Goal: Check status: Check status

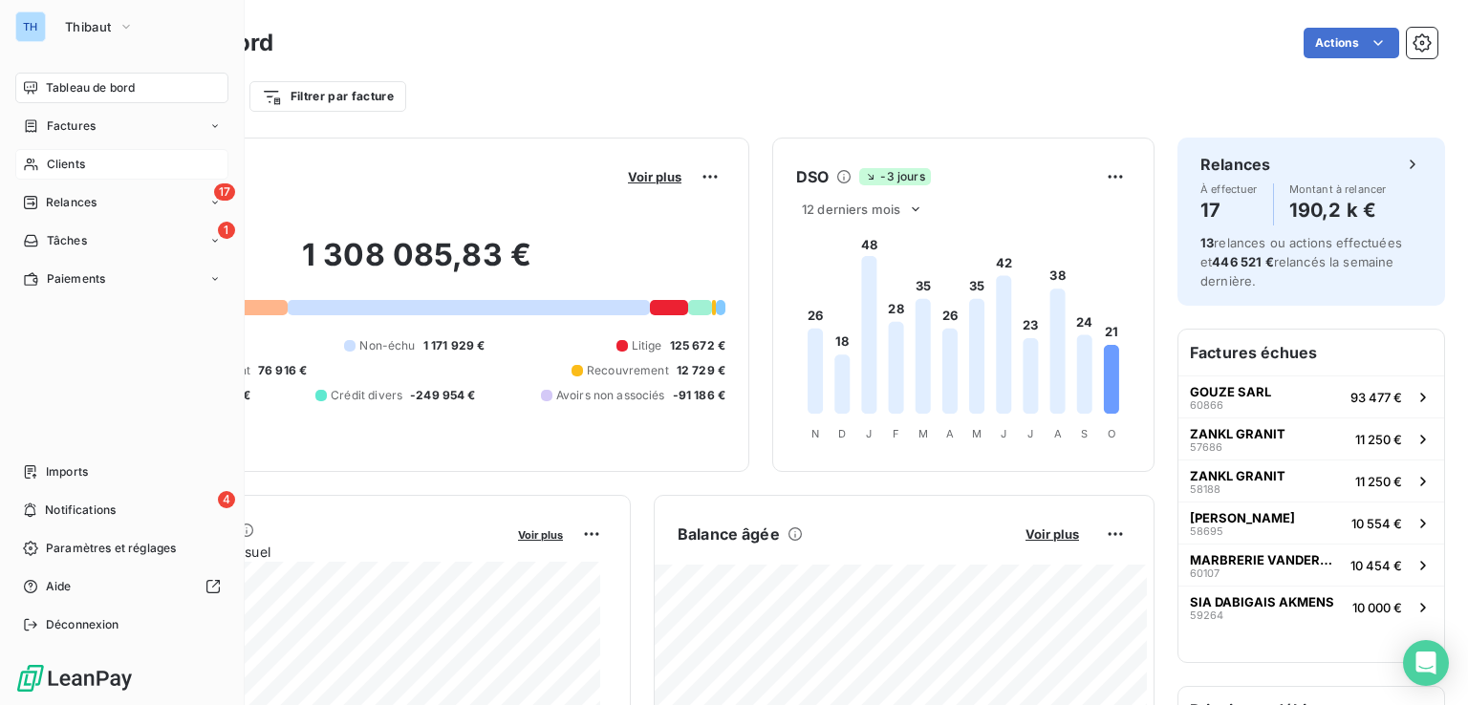
click at [75, 165] on span "Clients" at bounding box center [66, 164] width 38 height 17
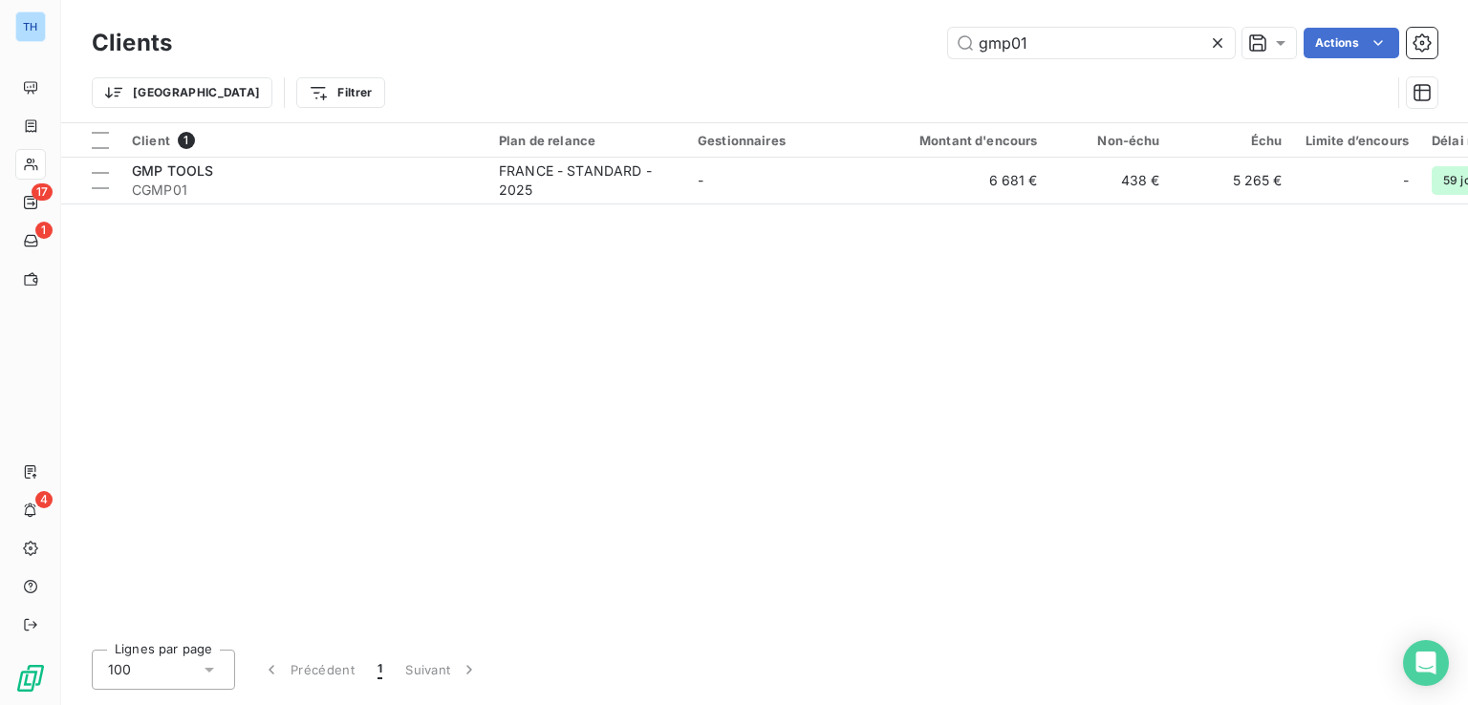
drag, startPoint x: 1054, startPoint y: 44, endPoint x: 890, endPoint y: 43, distance: 164.4
click at [890, 43] on div "gmp01 Actions" at bounding box center [816, 43] width 1243 height 31
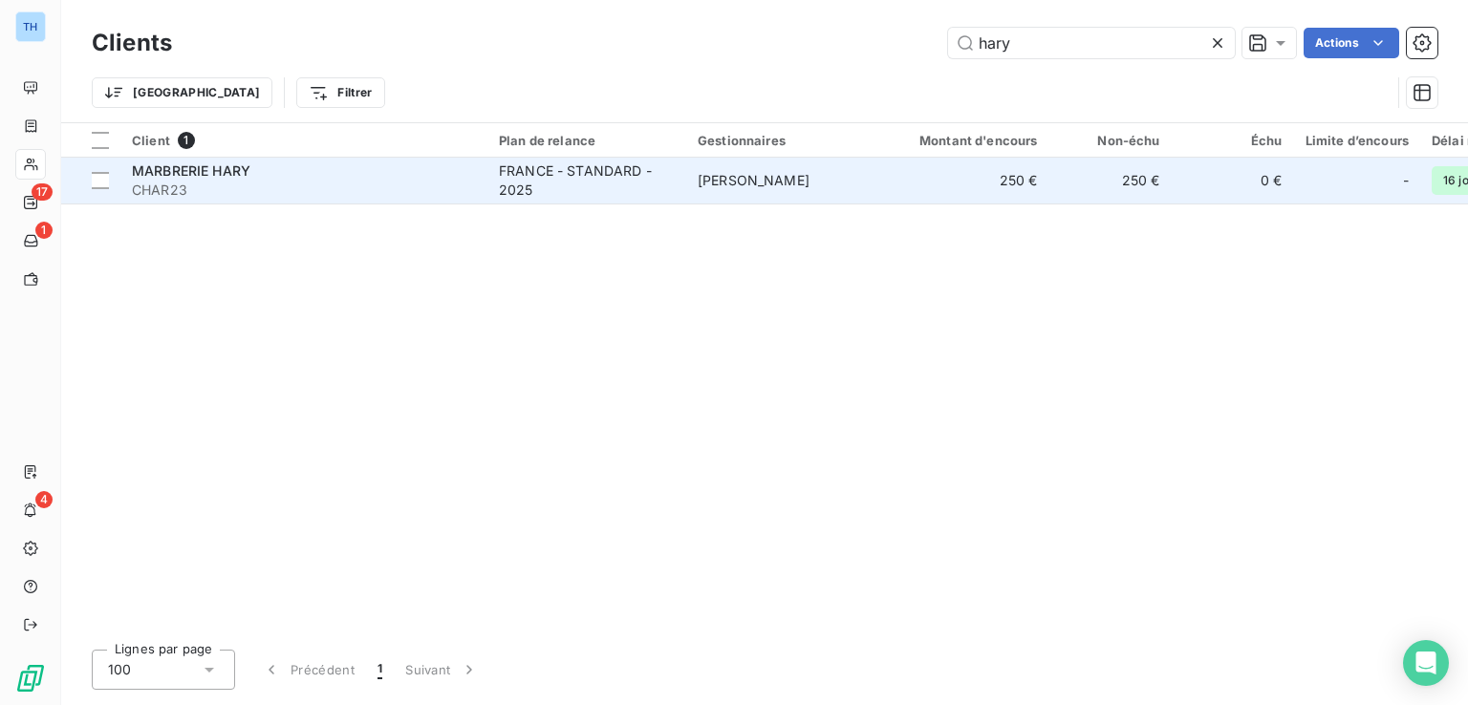
type input "hary"
click at [290, 195] on span "CHAR23" at bounding box center [304, 190] width 344 height 19
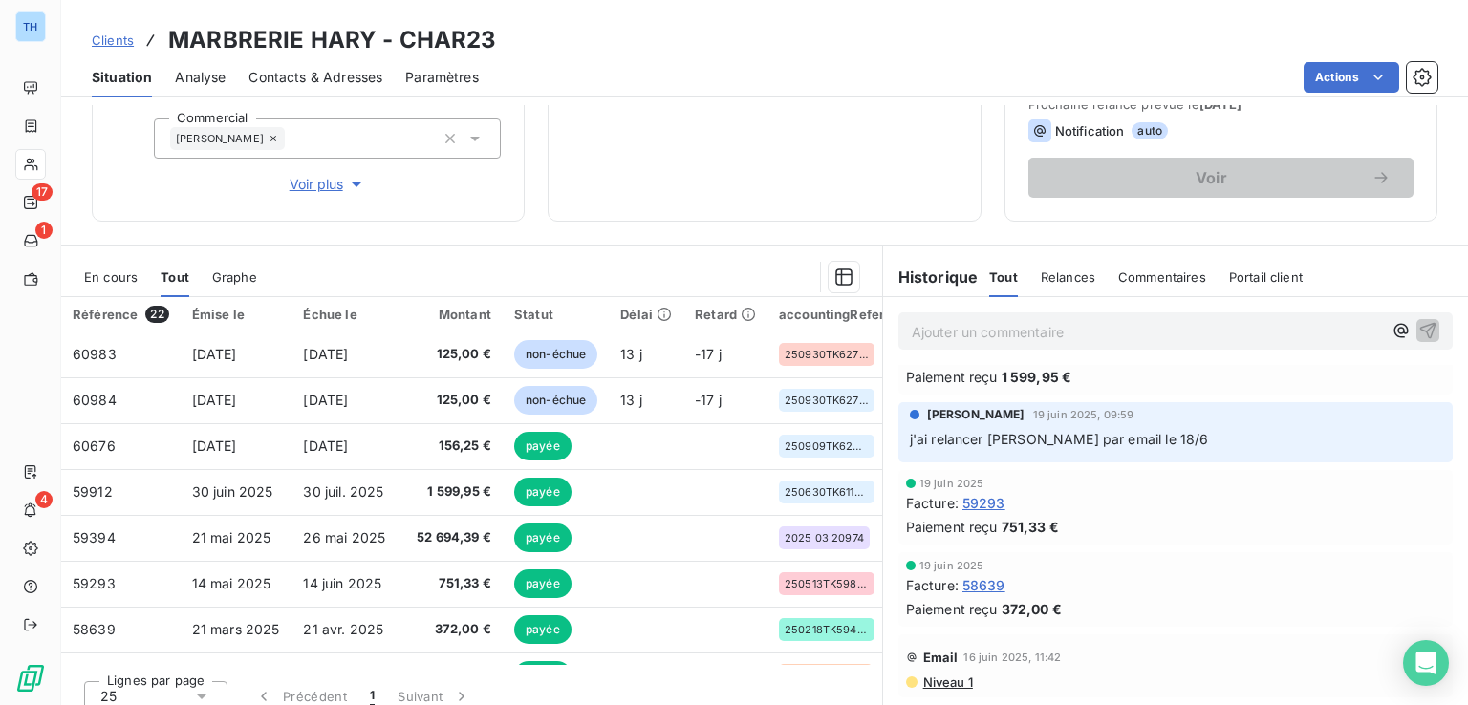
scroll to position [382, 0]
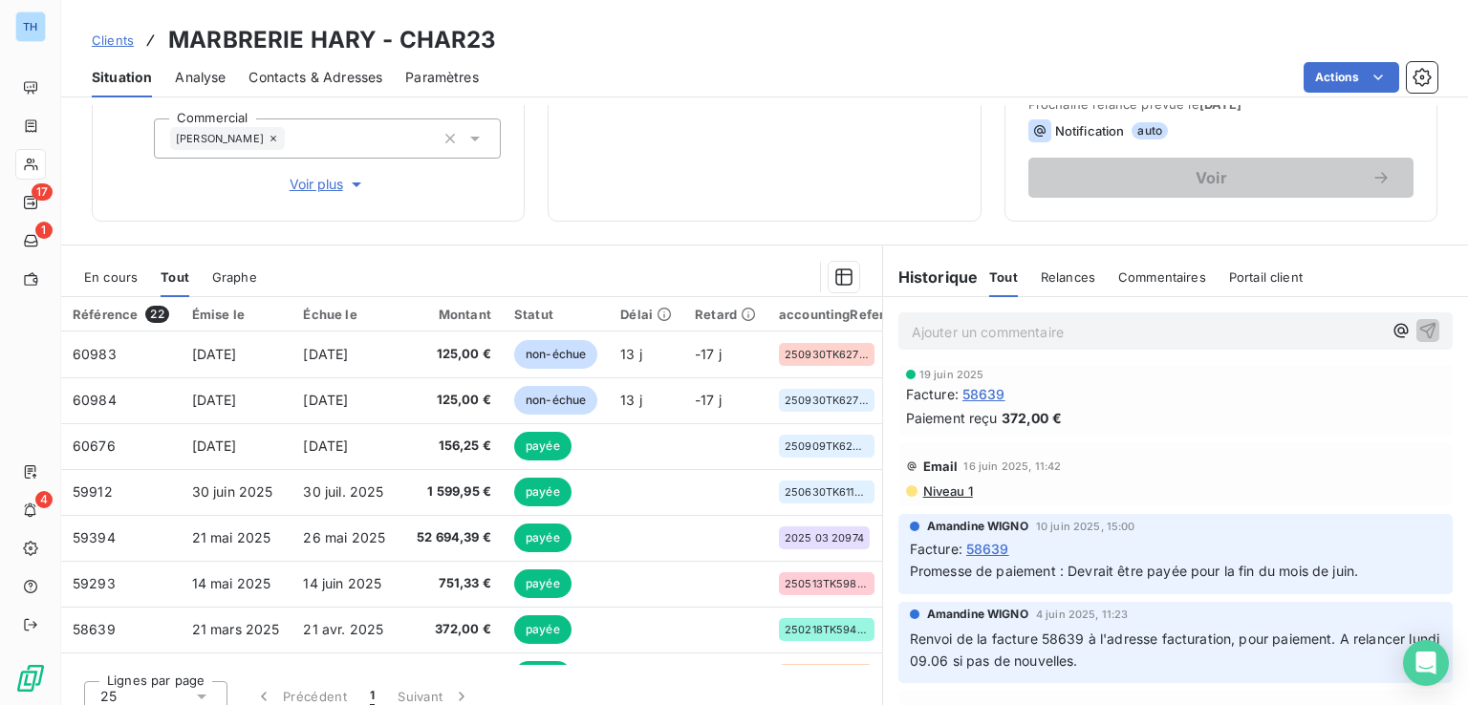
click at [165, 277] on span "Tout" at bounding box center [175, 277] width 29 height 15
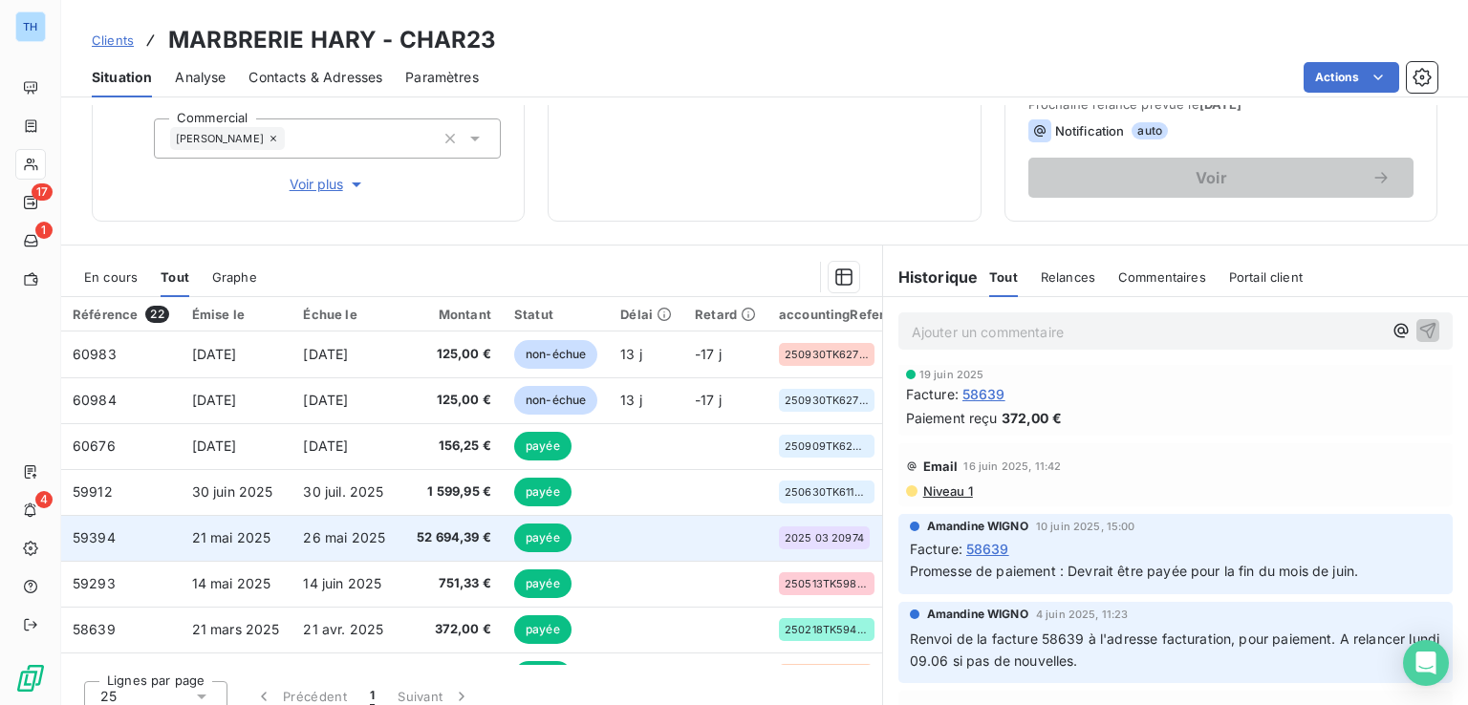
click at [307, 534] on span "26 mai 2025" at bounding box center [344, 538] width 82 height 16
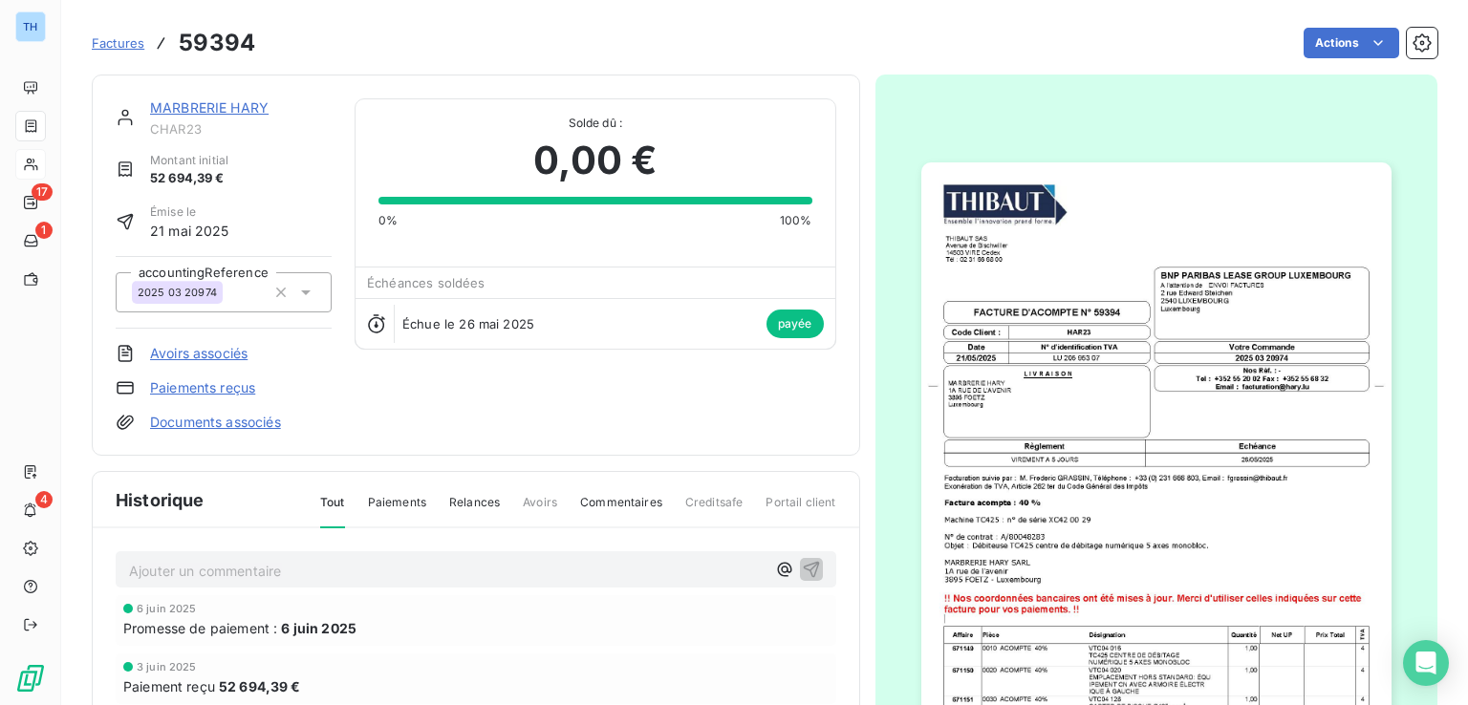
click at [1047, 513] on img "button" at bounding box center [1156, 494] width 470 height 664
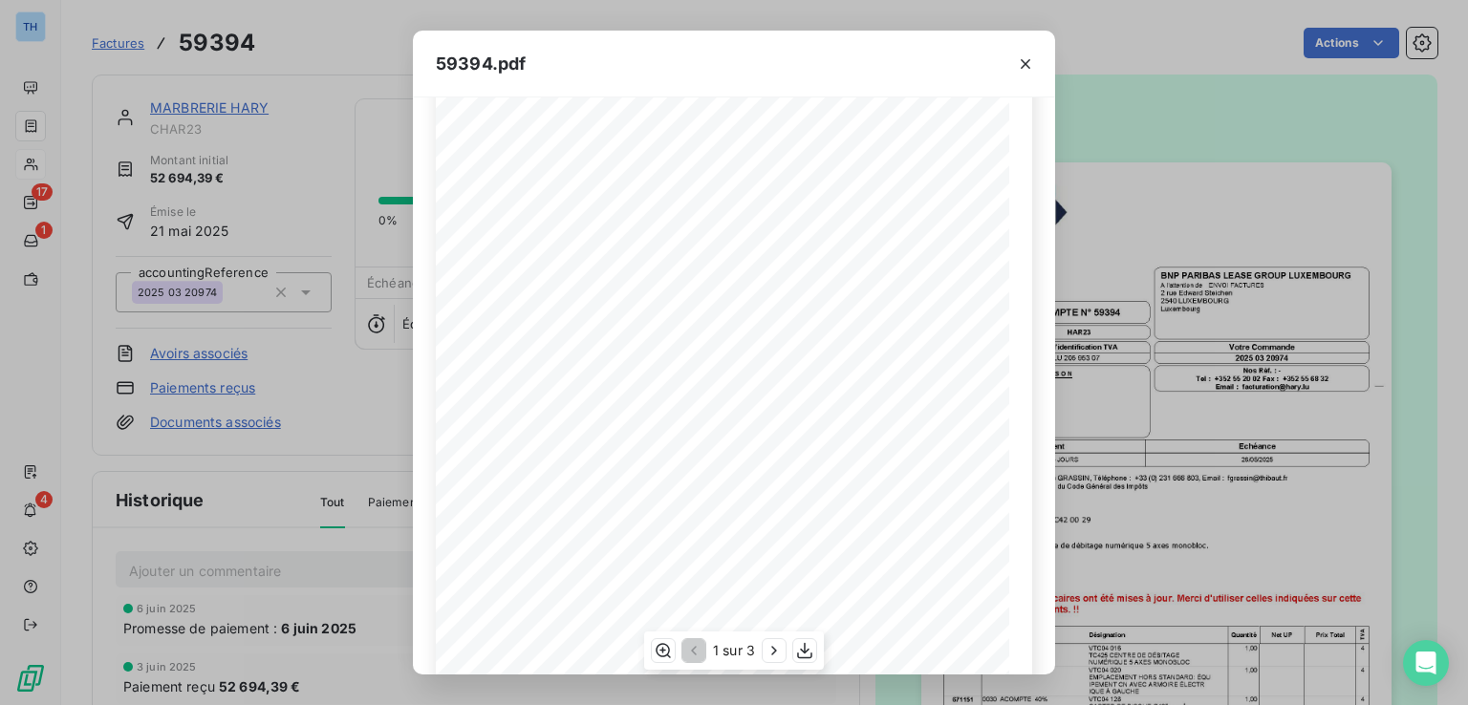
scroll to position [191, 0]
click at [323, 127] on div "59394.pdf THIBAUT [GEOGRAPHIC_DATA] 14503 VIRE Cedex TÈl : 02 31 66 68 00 FACTU…" at bounding box center [734, 352] width 1468 height 705
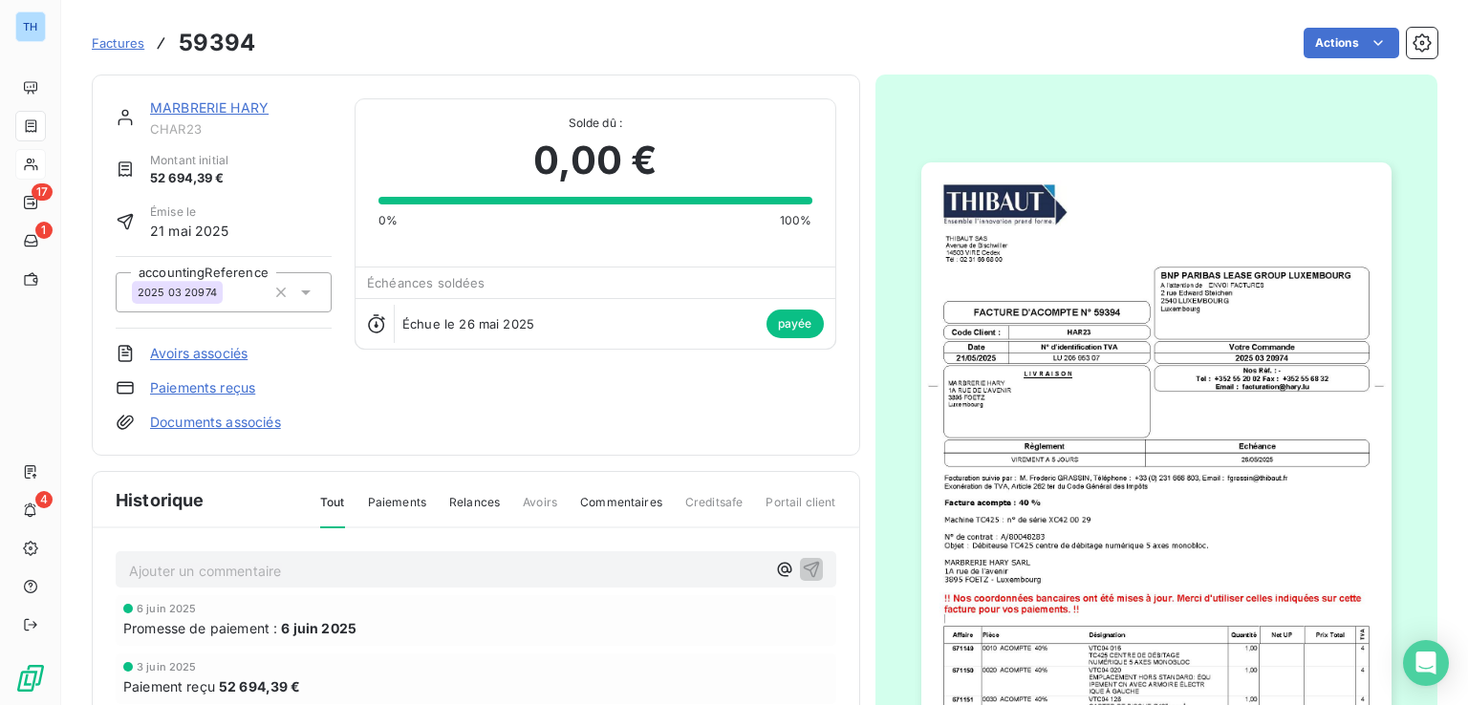
click at [1109, 357] on img "button" at bounding box center [1156, 494] width 470 height 664
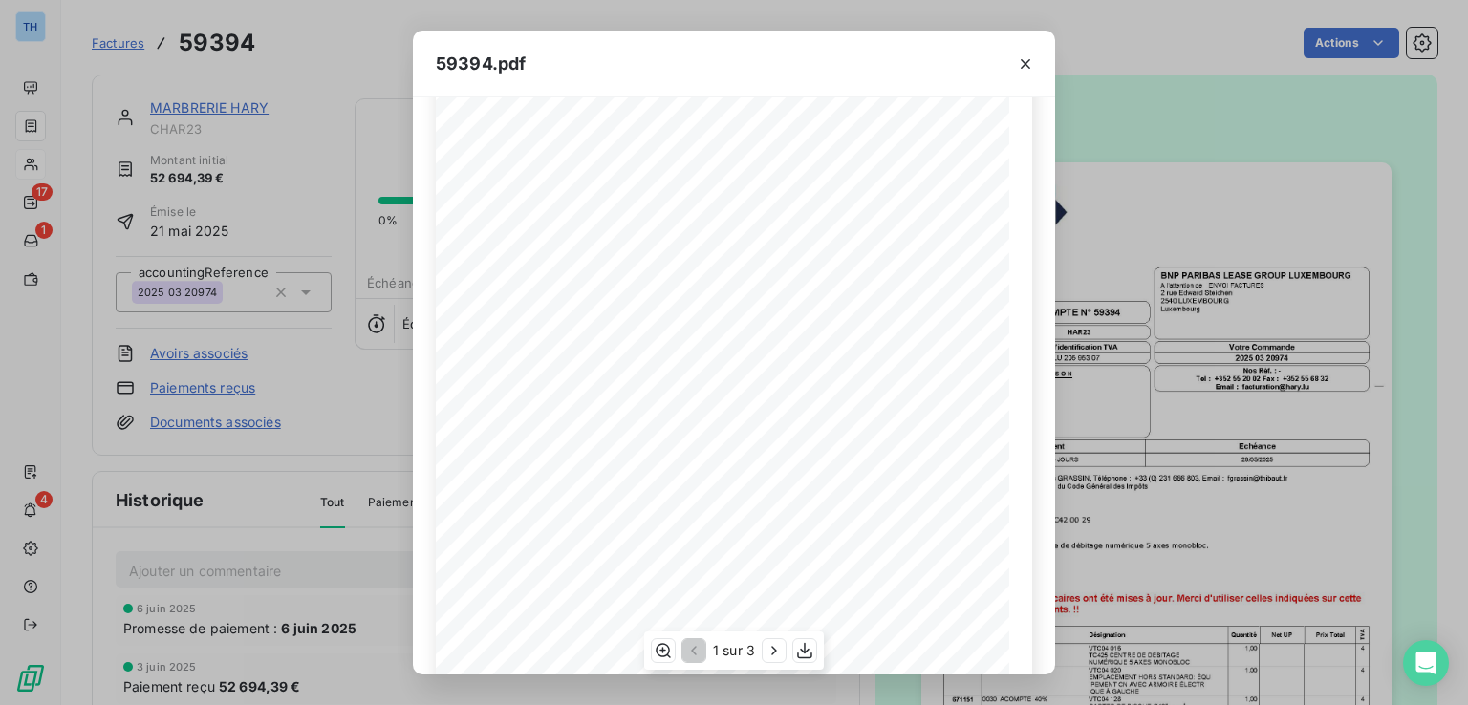
scroll to position [279, 0]
